Goal: Transaction & Acquisition: Purchase product/service

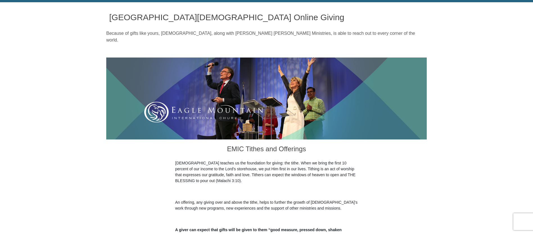
scroll to position [152, 0]
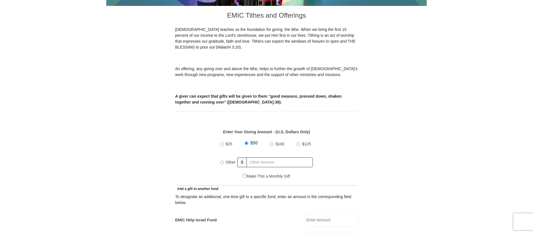
click at [223, 161] on input "Other" at bounding box center [222, 163] width 4 height 4
radio input "true"
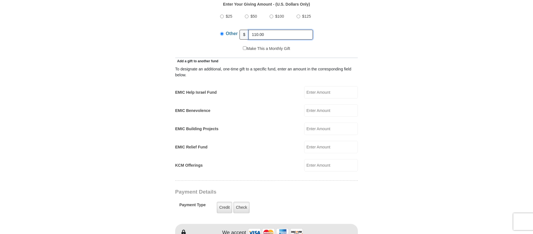
scroll to position [319, 0]
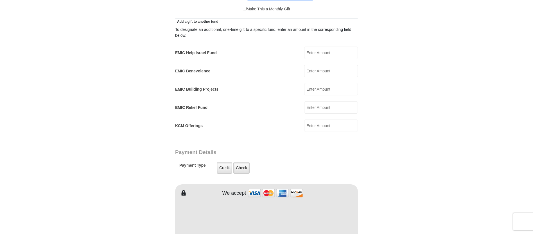
type input "110.00"
click at [326, 47] on input "EMIC Help Israel Fund" at bounding box center [331, 53] width 54 height 12
type input "25.00"
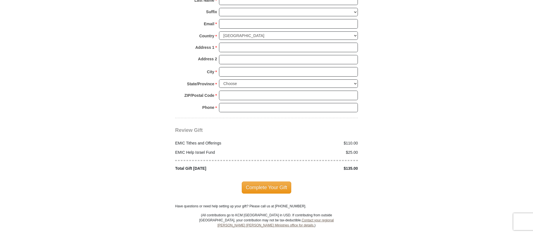
scroll to position [526, 0]
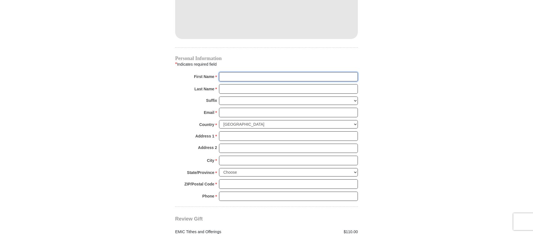
click at [229, 74] on input "First Name *" at bounding box center [288, 77] width 139 height 10
type input "Renee"
click at [237, 84] on input "Last Name *" at bounding box center [288, 89] width 139 height 10
type input "Dollahon"
click at [235, 108] on input "Email *" at bounding box center [288, 113] width 139 height 10
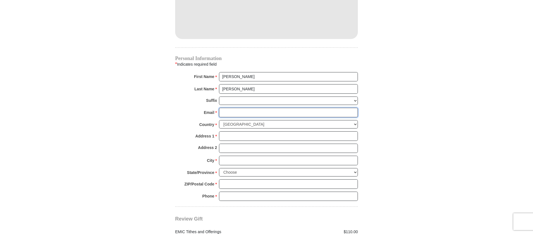
type input "erdollahon@gmail.com"
type input "916 Redbud Rd"
type input "Burleson"
select select "TX"
type input "76028"
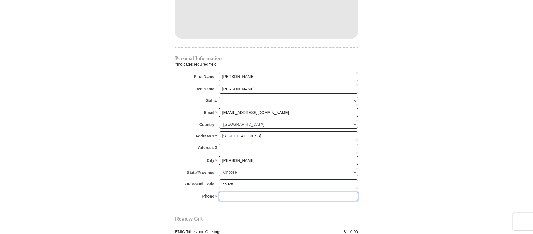
type input "6823523453"
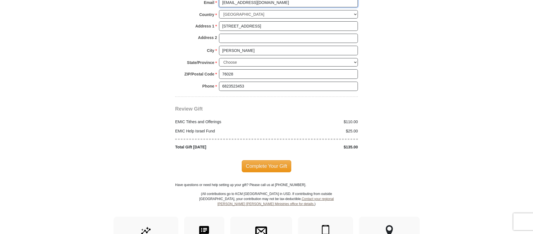
scroll to position [638, 0]
click at [263, 159] on span "Complete Your Gift" at bounding box center [267, 165] width 50 height 12
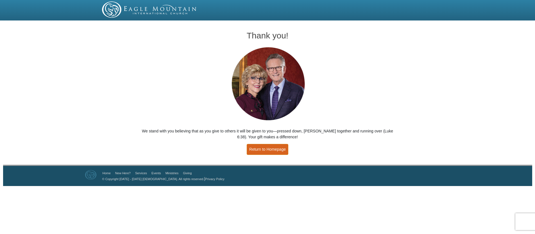
click at [273, 153] on link "Return to Homepage" at bounding box center [268, 149] width 42 height 11
